Goal: Navigation & Orientation: Find specific page/section

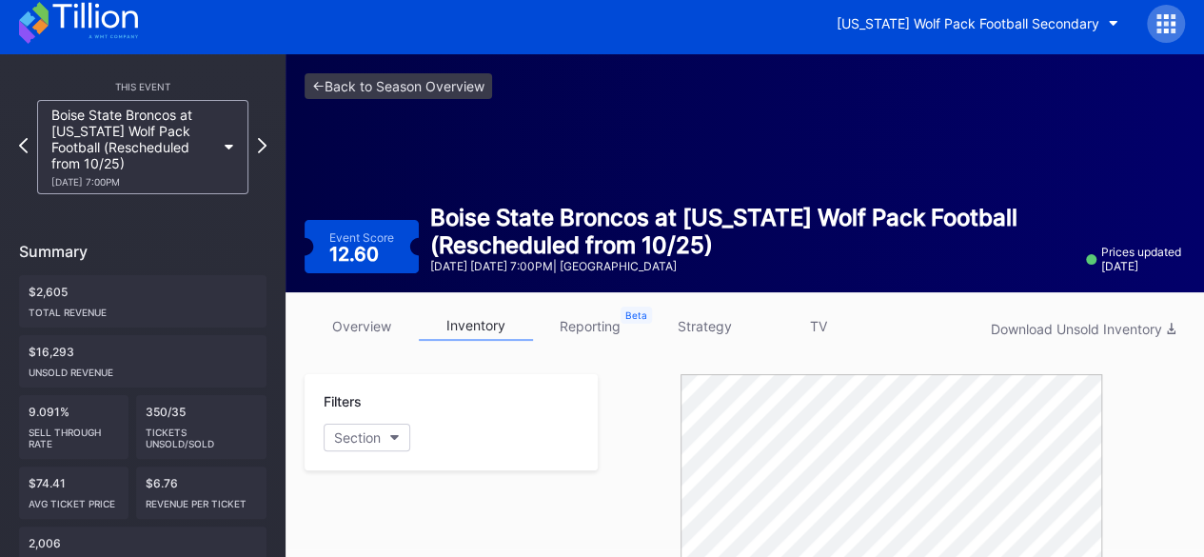
scroll to position [7, 0]
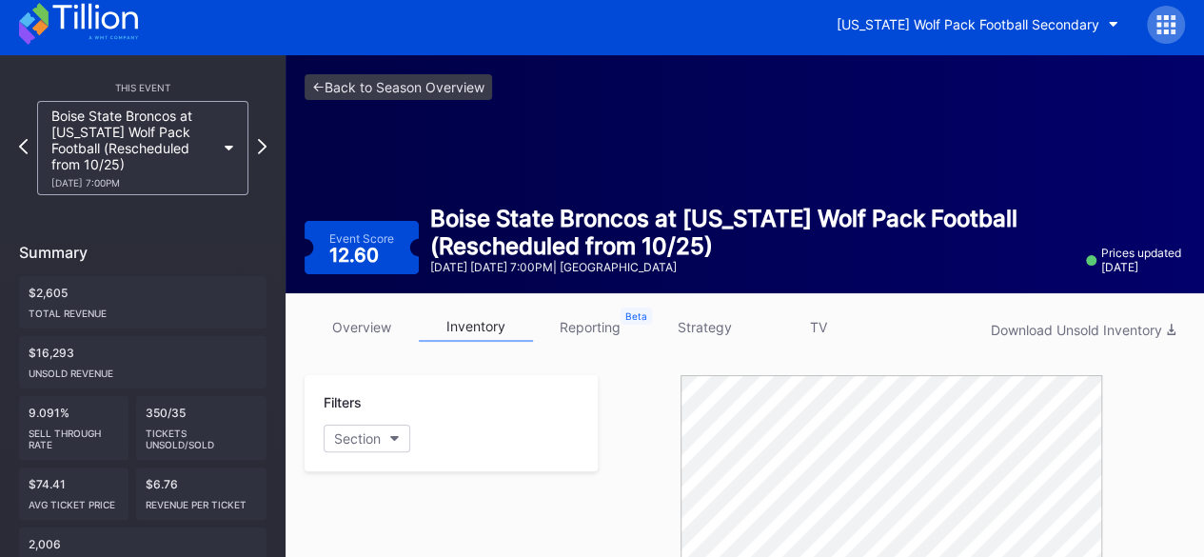
click at [89, 22] on icon at bounding box center [94, 17] width 85 height 26
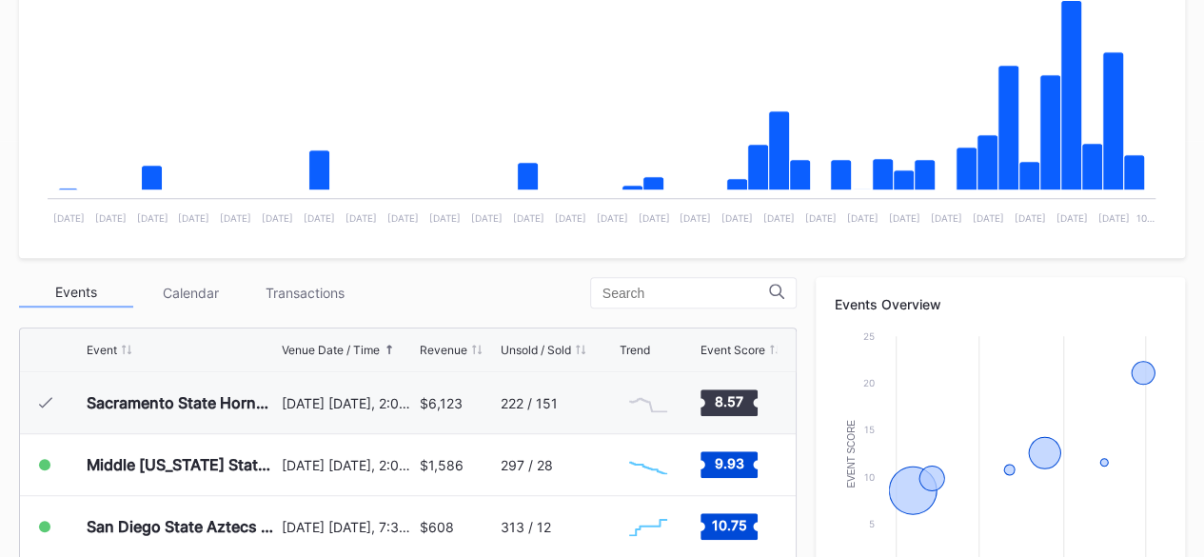
scroll to position [417, 0]
